Goal: Find specific page/section: Find specific page/section

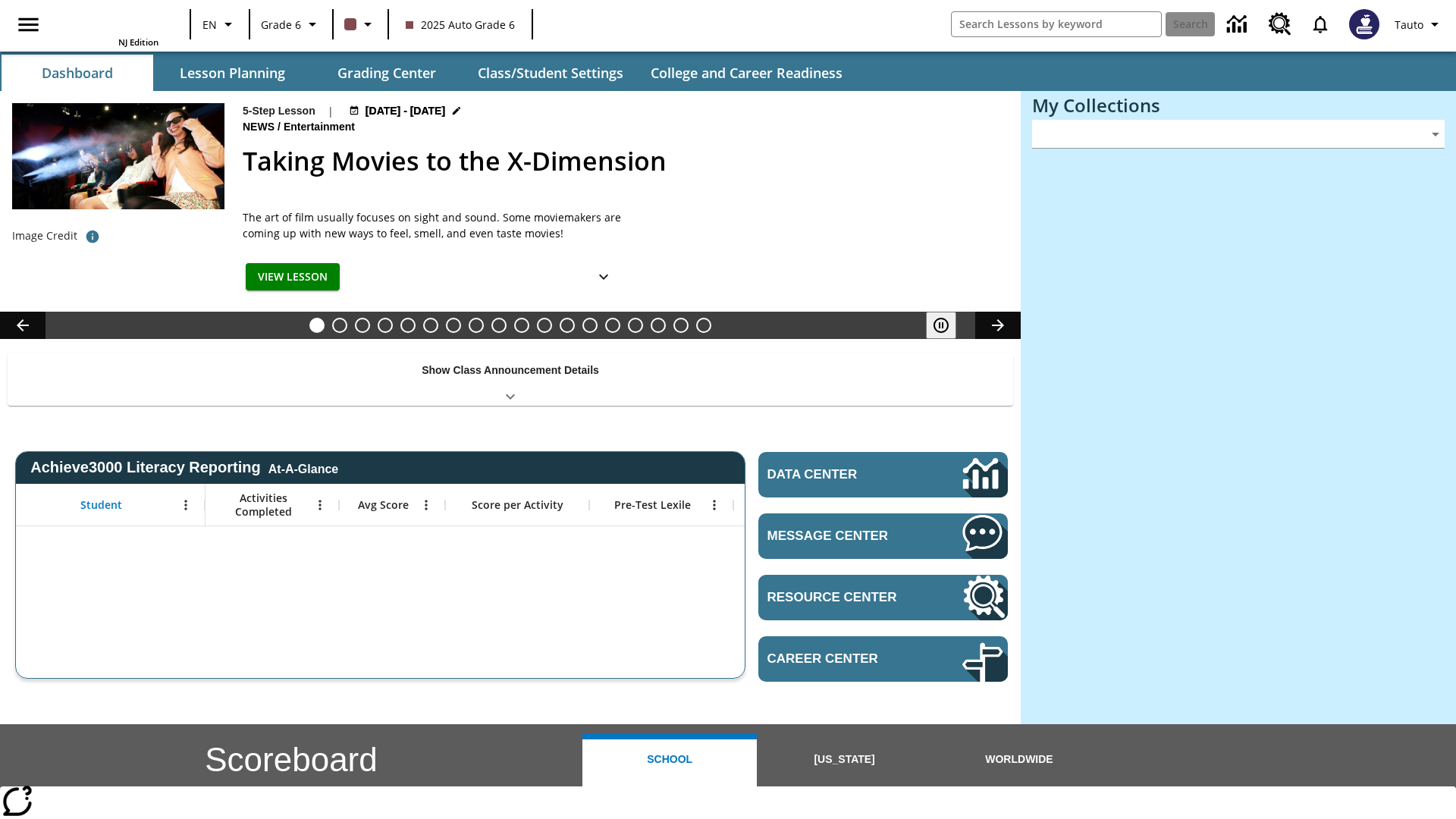
type input "-1"
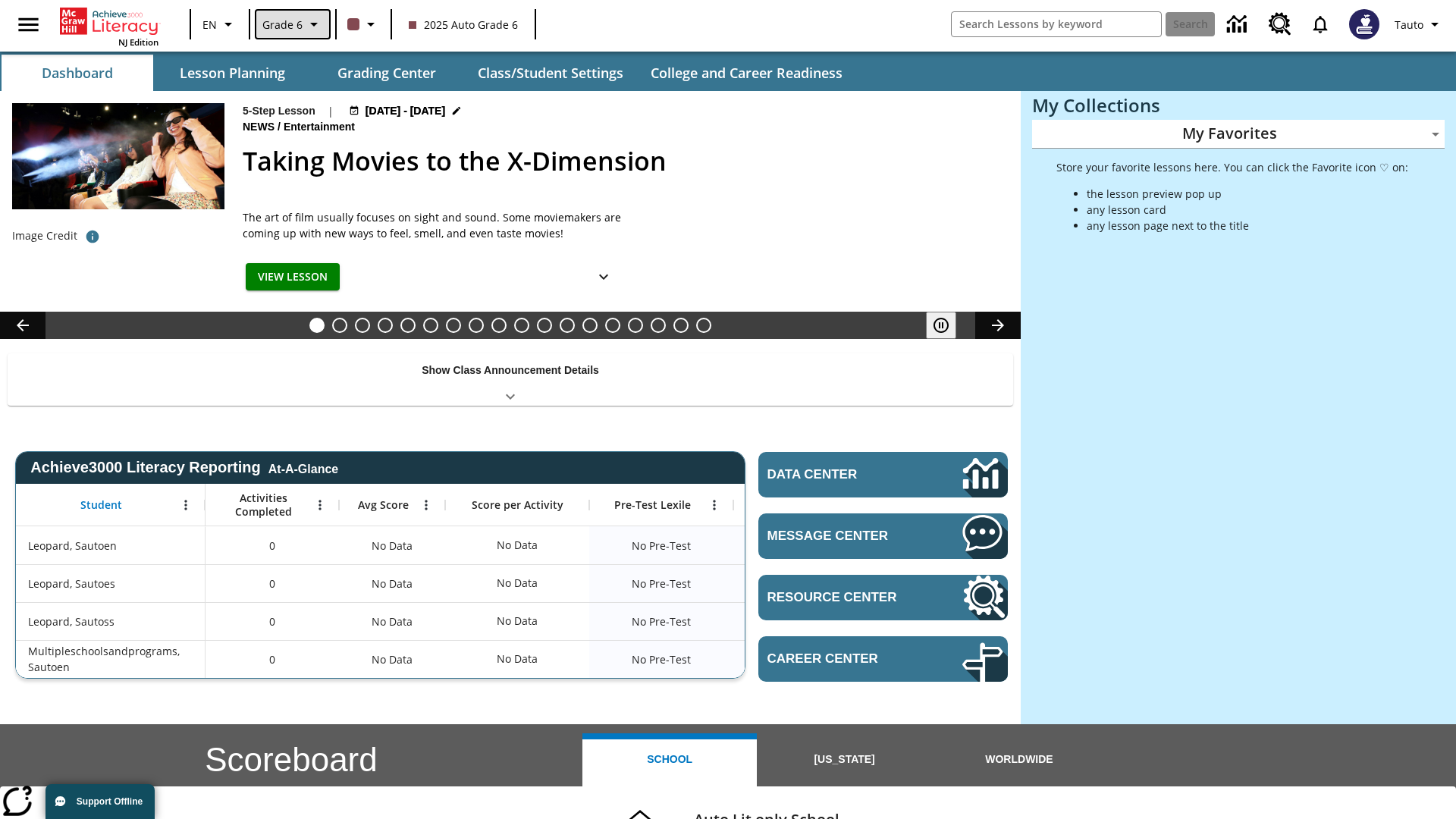
click at [291, 24] on span "Grade 6" at bounding box center [282, 24] width 40 height 16
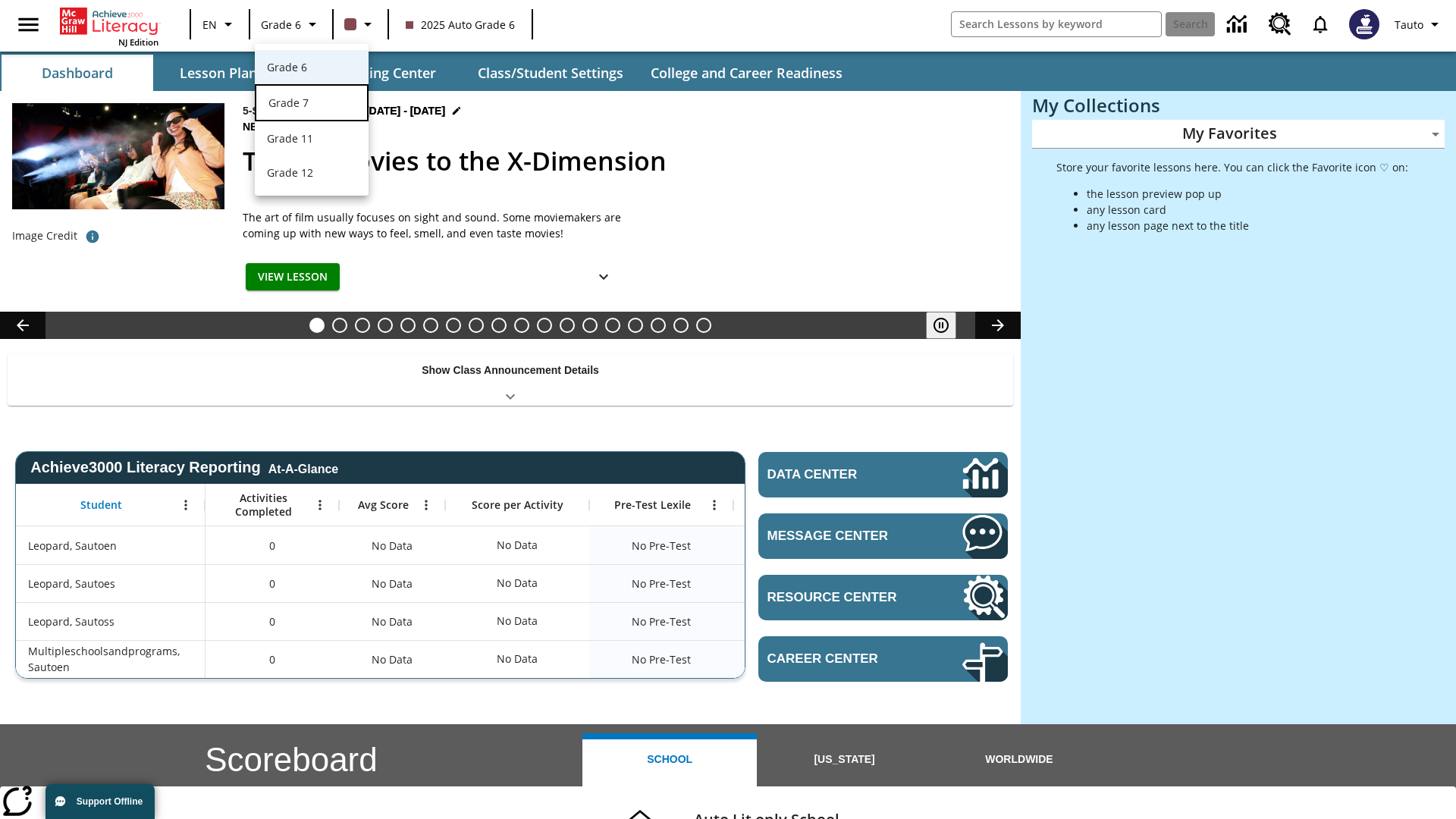
click at [311, 104] on div "Grade 7" at bounding box center [311, 103] width 87 height 16
